Goal: Information Seeking & Learning: Compare options

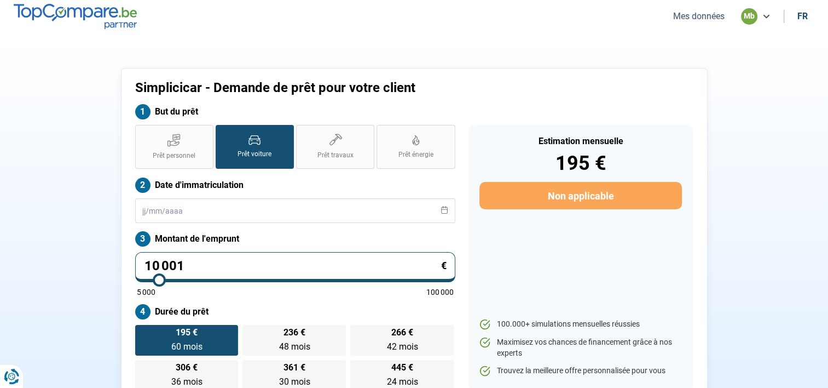
click at [508, 287] on div "Estimation mensuelle 195 € Non applicable 100.000+ simulations mensuelles réuss…" at bounding box center [581, 257] width 225 height 265
click at [684, 25] on nav "Mes données mb fr" at bounding box center [414, 16] width 828 height 33
click at [684, 21] on button "Mes données" at bounding box center [699, 15] width 58 height 11
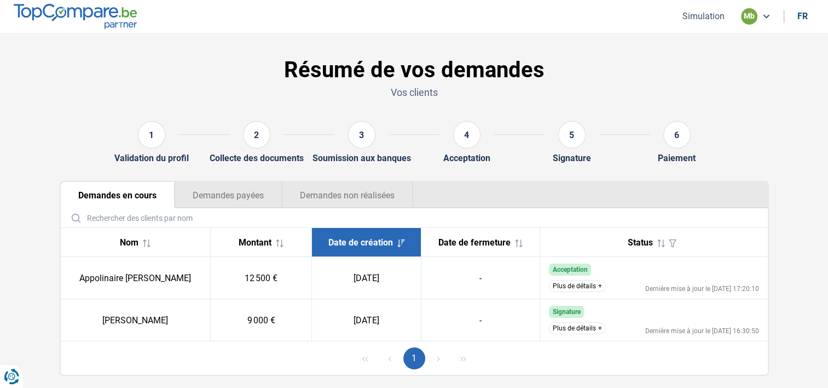
click at [565, 331] on button "Plus de détails" at bounding box center [577, 328] width 57 height 12
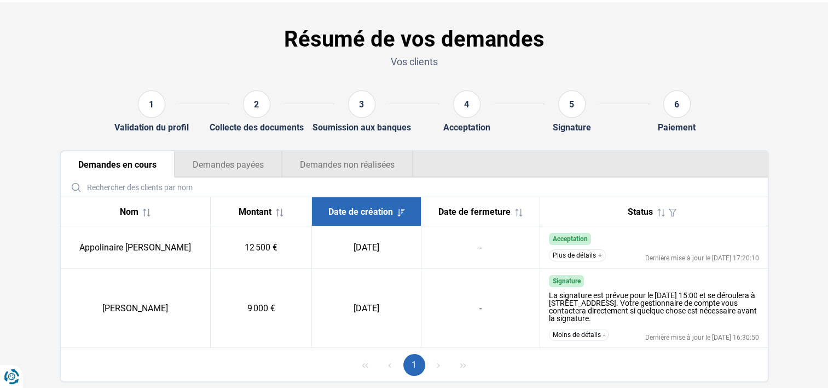
scroll to position [55, 0]
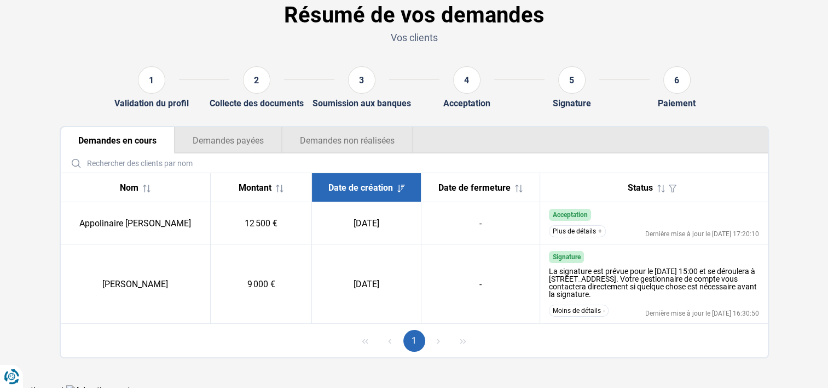
click at [580, 228] on button "Plus de détails" at bounding box center [577, 231] width 57 height 12
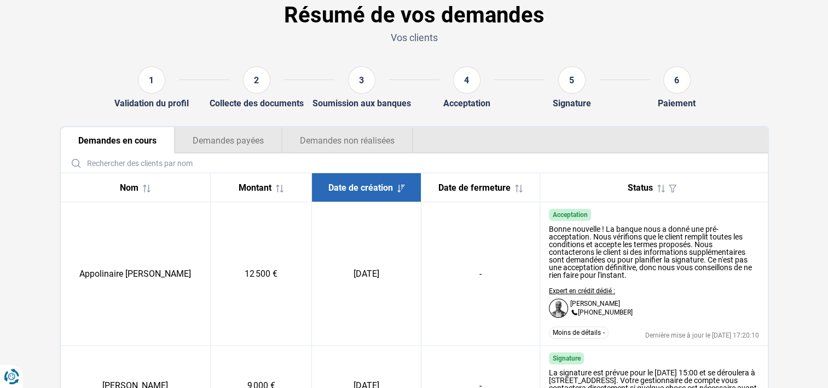
click at [590, 217] on span "Acceptation" at bounding box center [570, 215] width 42 height 12
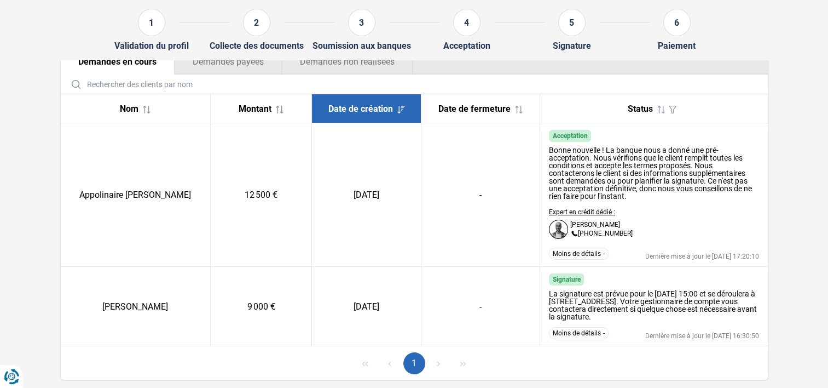
scroll to position [162, 0]
